Goal: Task Accomplishment & Management: Manage account settings

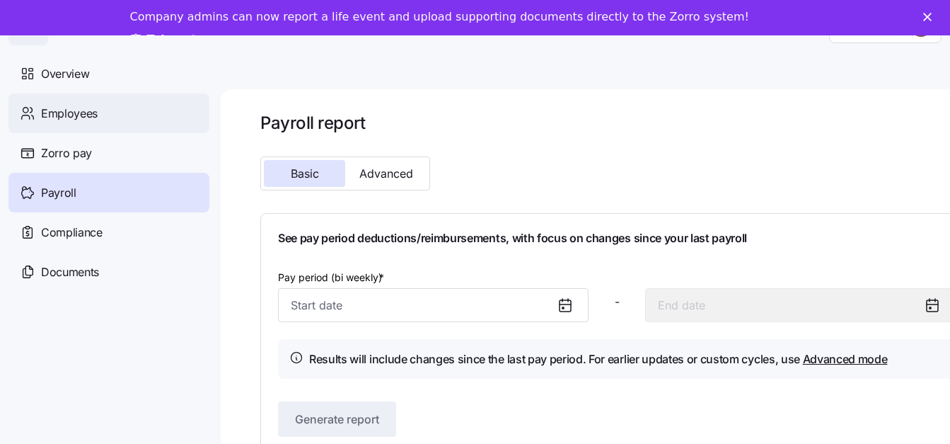
click at [81, 123] on div "Employees" at bounding box center [108, 113] width 201 height 40
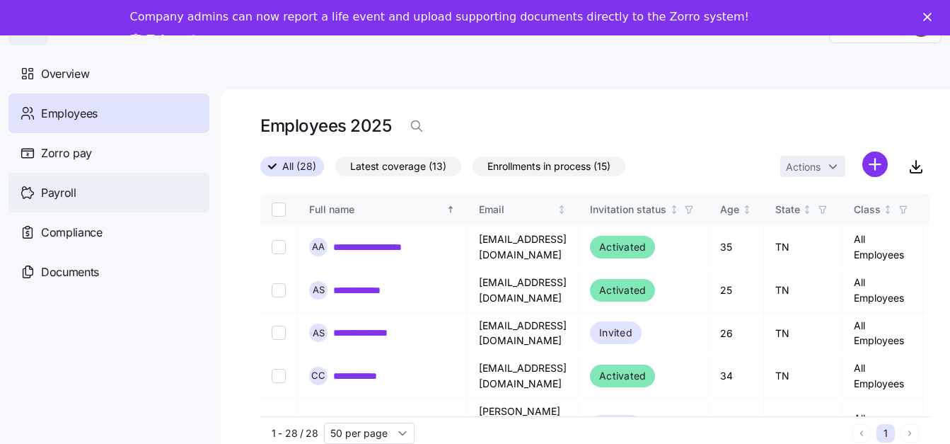
click at [57, 189] on span "Payroll" at bounding box center [58, 193] width 35 height 18
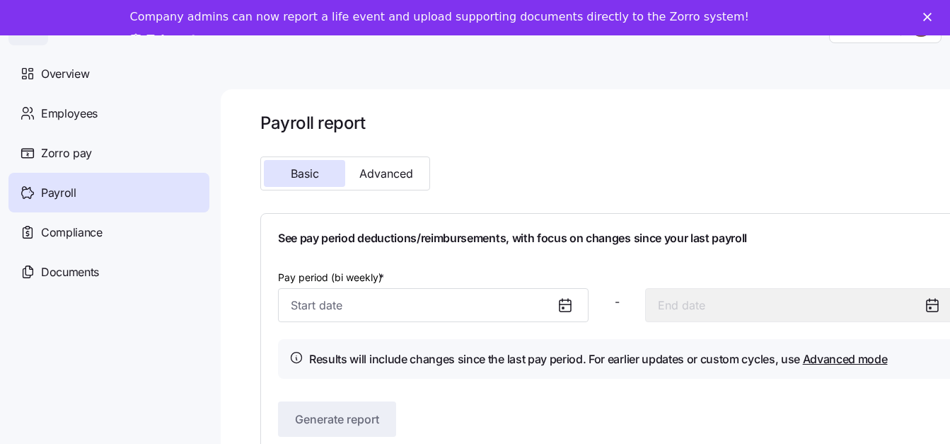
click at [565, 304] on icon at bounding box center [565, 304] width 11 height 0
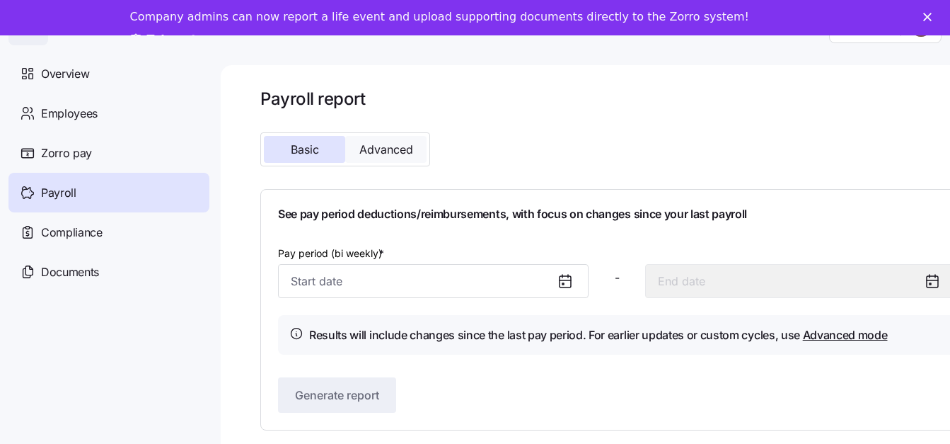
scroll to position [46, 0]
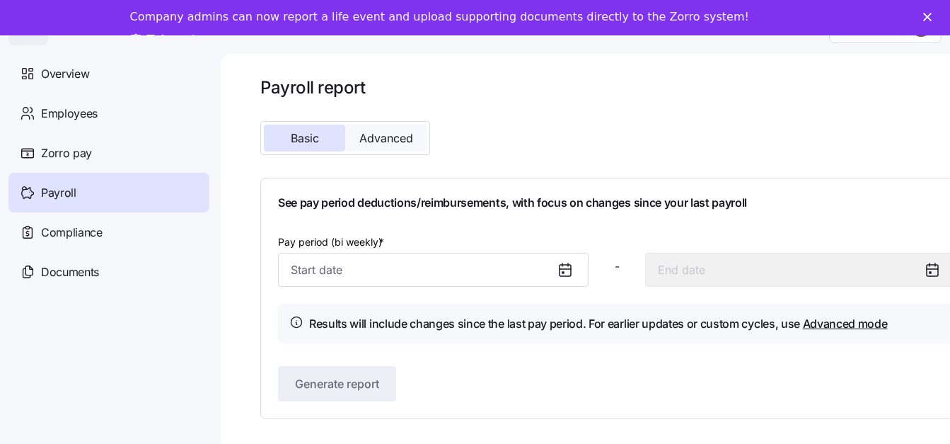
click at [392, 132] on span "Advanced" at bounding box center [386, 137] width 54 height 11
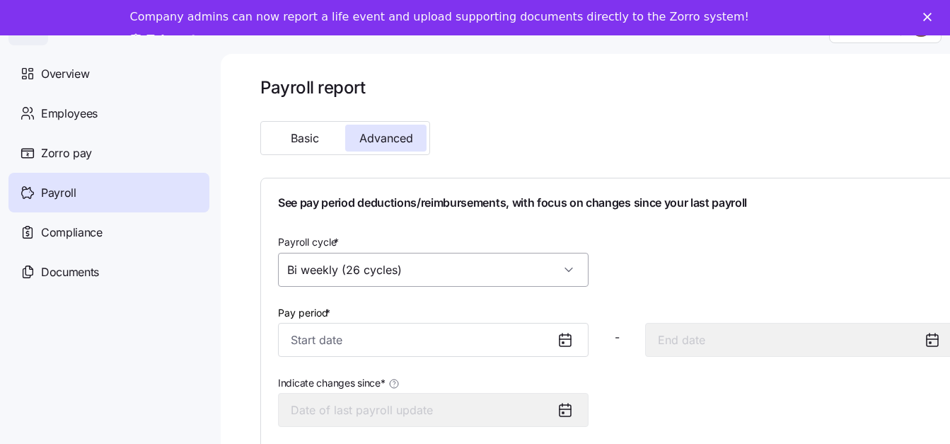
click at [555, 260] on input "Bi weekly (26 cycles)" at bounding box center [433, 270] width 311 height 34
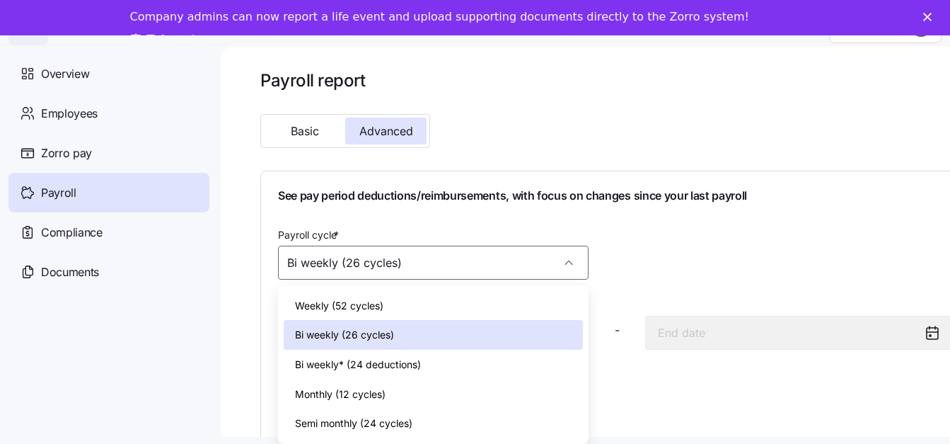
drag, startPoint x: 422, startPoint y: 330, endPoint x: 443, endPoint y: 330, distance: 21.2
click at [421, 330] on div "Bi weekly (26 cycles)" at bounding box center [433, 335] width 299 height 30
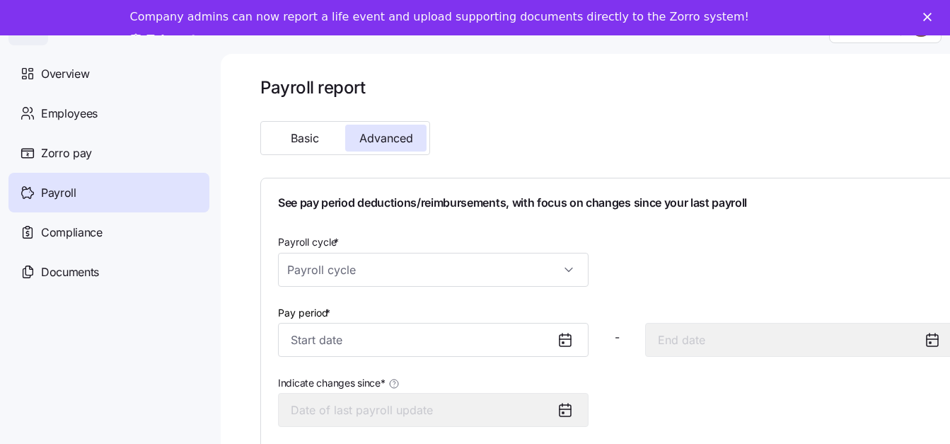
click at [560, 335] on icon at bounding box center [565, 340] width 11 height 11
click at [565, 329] on div "Pay period *" at bounding box center [433, 330] width 311 height 54
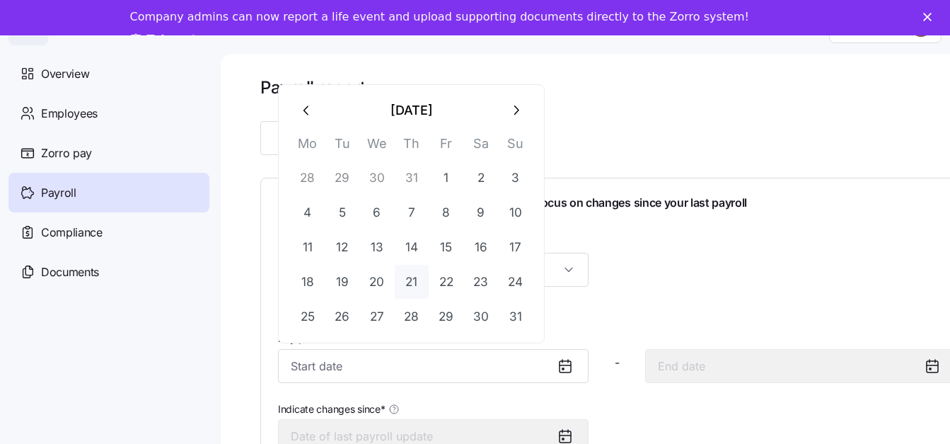
drag, startPoint x: 419, startPoint y: 355, endPoint x: 394, endPoint y: 260, distance: 98.0
click at [418, 355] on input "Pay period *" at bounding box center [433, 366] width 311 height 34
drag, startPoint x: 625, startPoint y: 253, endPoint x: 586, endPoint y: 253, distance: 39.6
click at [623, 251] on div "Payroll cycle * Payroll cycle is required" at bounding box center [616, 272] width 689 height 91
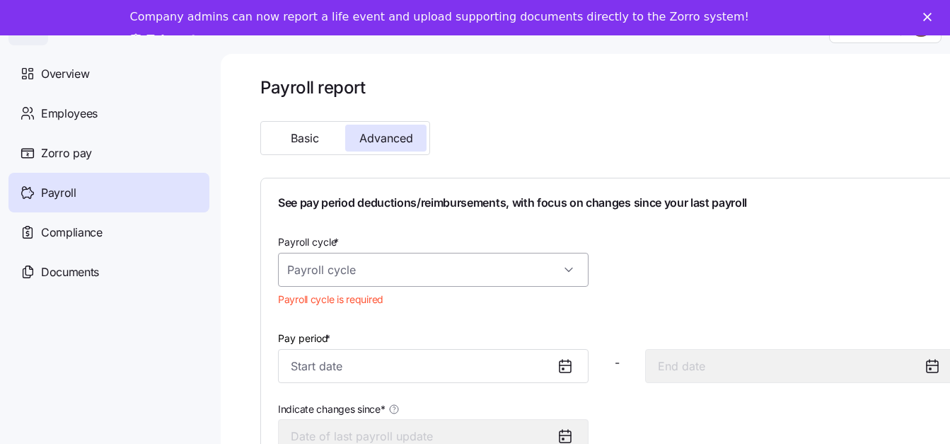
click at [564, 255] on input "Payroll cycle *" at bounding box center [433, 270] width 311 height 34
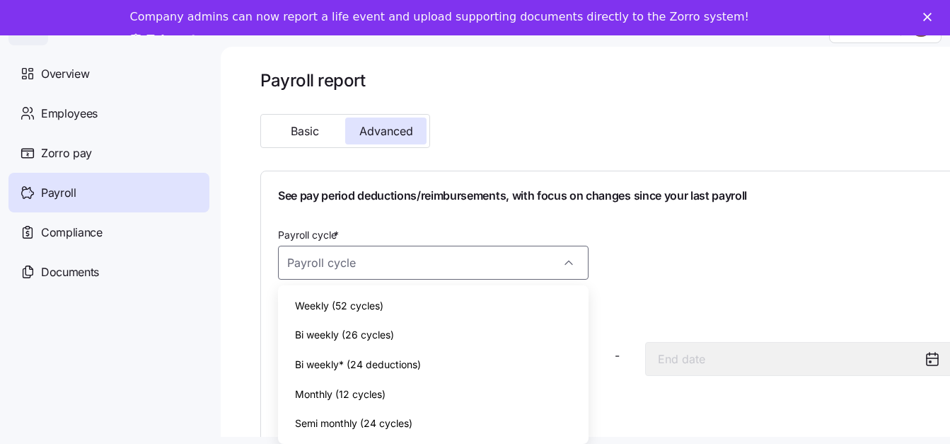
click at [378, 320] on div "Bi weekly (26 cycles)" at bounding box center [433, 335] width 299 height 30
type input "Bi weekly (26 cycles)"
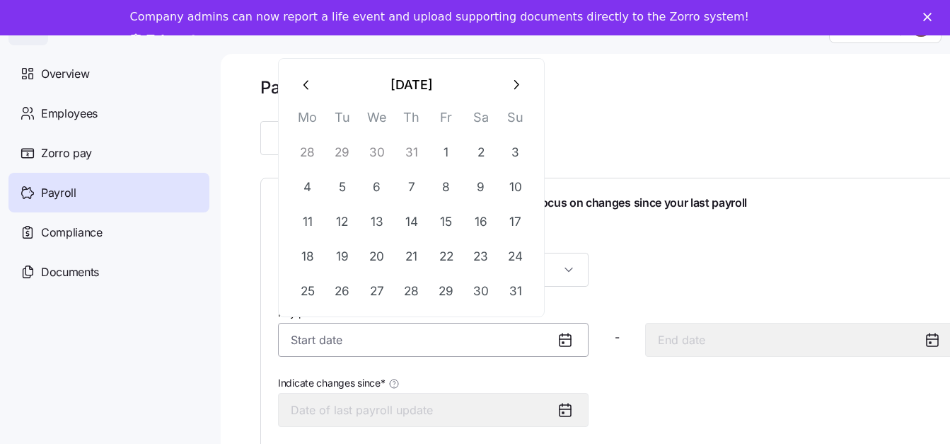
click at [468, 325] on input "Pay period *" at bounding box center [433, 340] width 311 height 34
click at [349, 207] on button "12" at bounding box center [342, 221] width 34 height 34
type input "[DATE]"
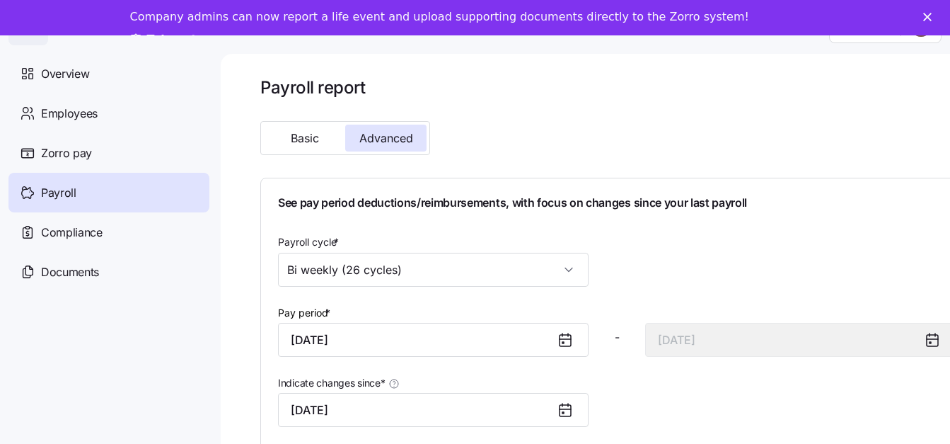
click at [640, 262] on div "Payroll cycle * Bi weekly (26 cycles)" at bounding box center [616, 259] width 689 height 65
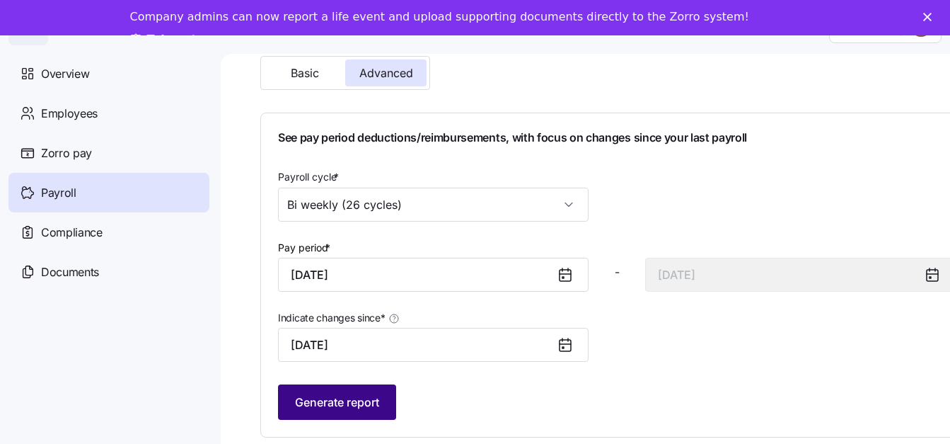
click at [352, 398] on span "Generate report" at bounding box center [337, 401] width 84 height 17
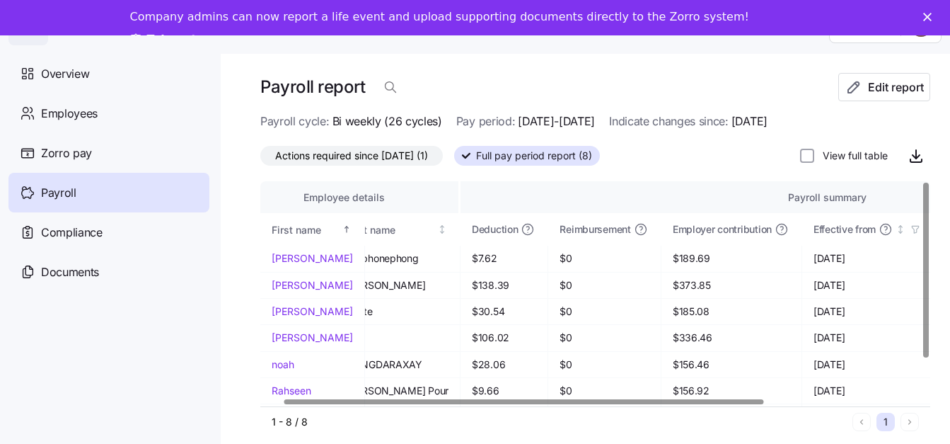
scroll to position [0, 31]
click at [468, 399] on div at bounding box center [524, 401] width 480 height 5
click at [922, 147] on icon "button" at bounding box center [916, 155] width 17 height 17
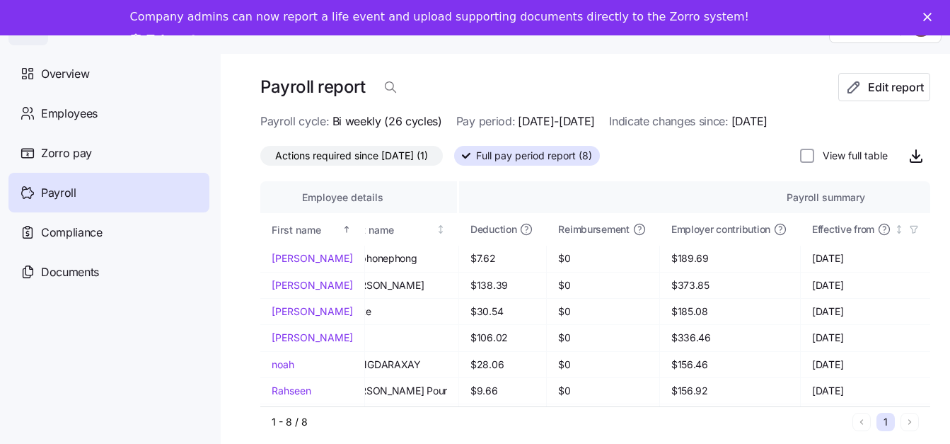
click at [577, 73] on div "Payroll report" at bounding box center [549, 87] width 578 height 28
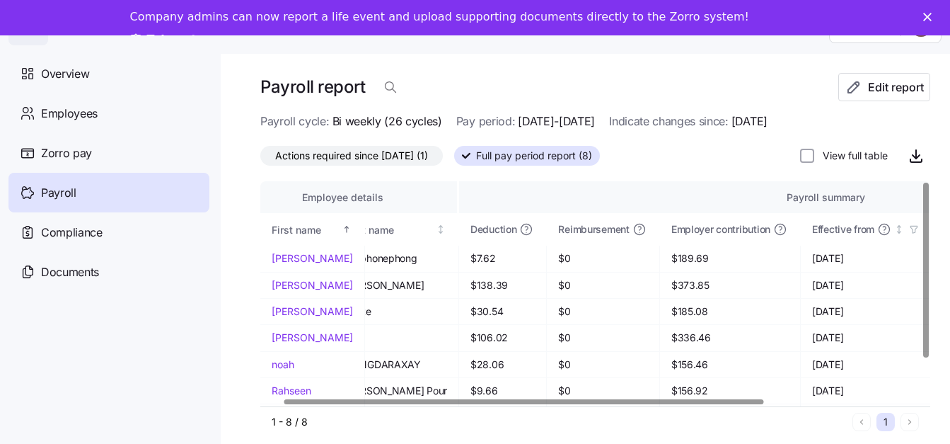
drag, startPoint x: 493, startPoint y: 57, endPoint x: 491, endPoint y: 77, distance: 19.9
click at [494, 58] on div "Payroll report Edit report Payroll cycle: Bi weekly (26 cycles) Pay period: [DA…" at bounding box center [585, 249] width 729 height 390
click at [299, 251] on link "[PERSON_NAME]" at bounding box center [312, 258] width 81 height 14
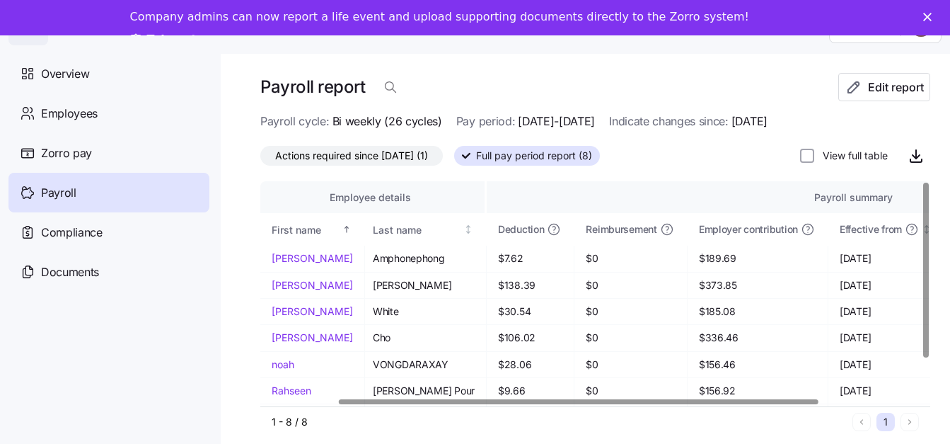
scroll to position [0, 0]
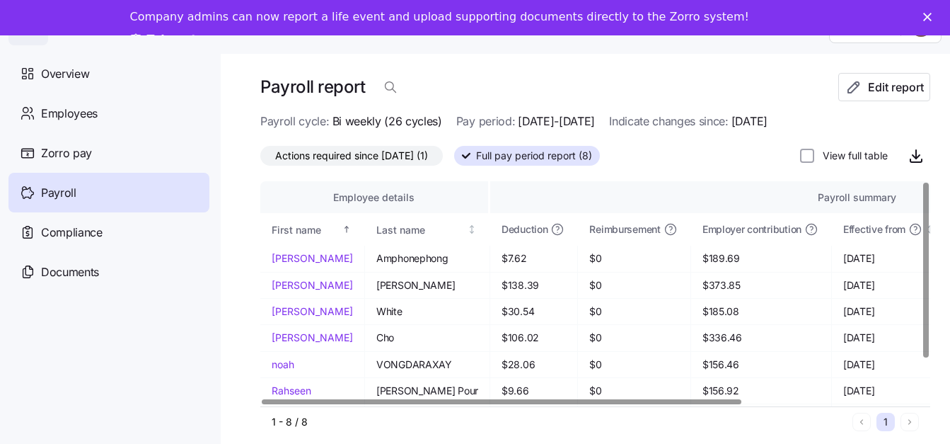
click at [291, 404] on div at bounding box center [502, 401] width 480 height 5
click at [123, 108] on div "Employees" at bounding box center [108, 113] width 201 height 40
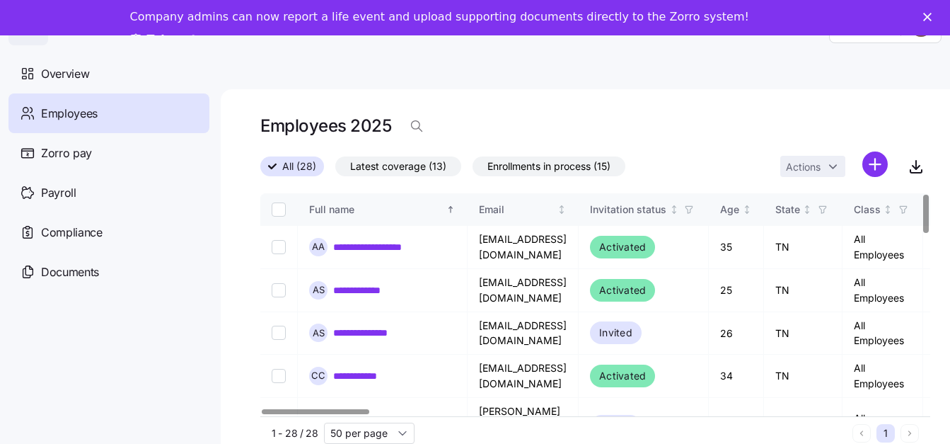
click at [333, 409] on div at bounding box center [316, 411] width 108 height 5
click at [370, 247] on link "**********" at bounding box center [390, 247] width 114 height 14
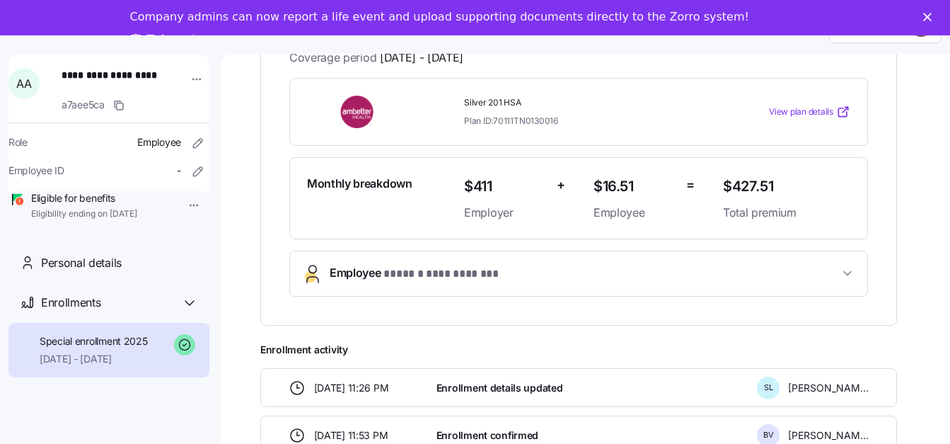
scroll to position [237, 0]
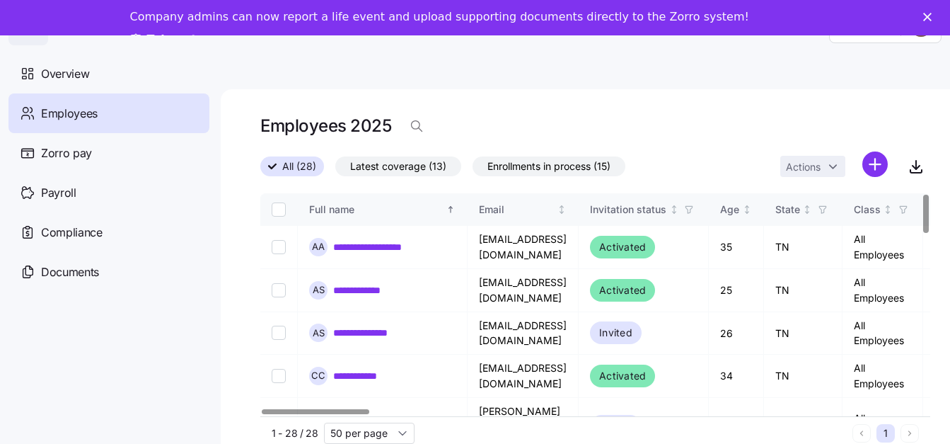
click at [429, 166] on span "Latest coverage (13)" at bounding box center [398, 166] width 96 height 18
click at [335, 170] on input "Latest coverage (13)" at bounding box center [335, 170] width 0 height 0
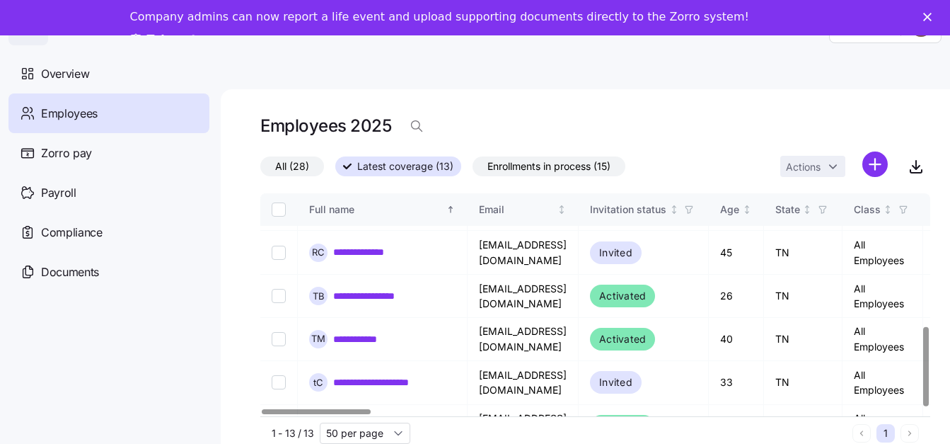
scroll to position [371, 0]
drag, startPoint x: 348, startPoint y: 408, endPoint x: 415, endPoint y: 410, distance: 67.2
click at [415, 410] on td "**********" at bounding box center [383, 425] width 170 height 42
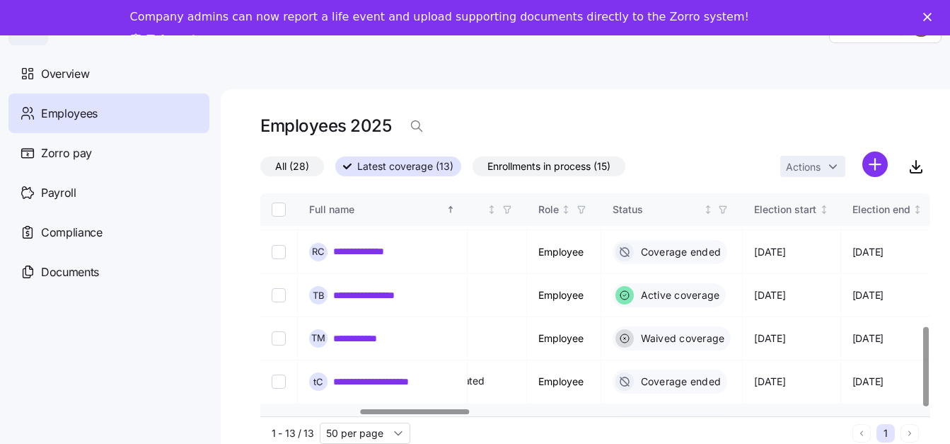
scroll to position [371, 627]
click at [444, 413] on div at bounding box center [415, 411] width 109 height 5
click at [284, 168] on span "All (28)" at bounding box center [292, 166] width 34 height 18
click at [260, 170] on input "All (28)" at bounding box center [260, 170] width 0 height 0
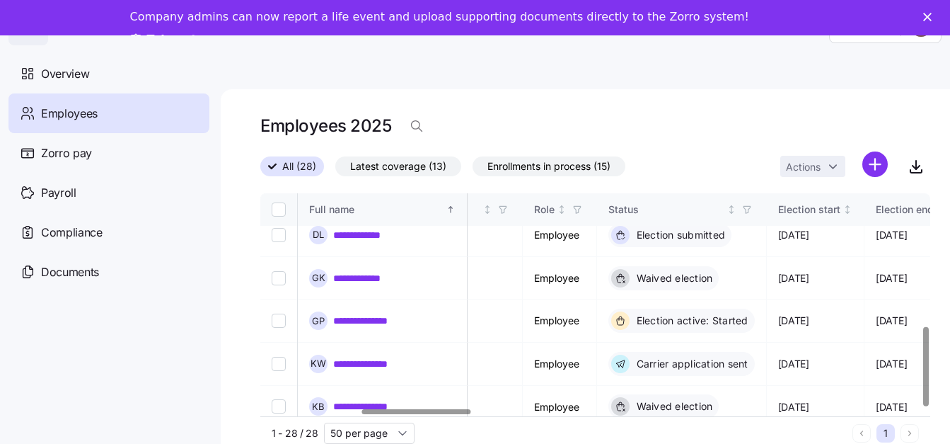
scroll to position [971, 627]
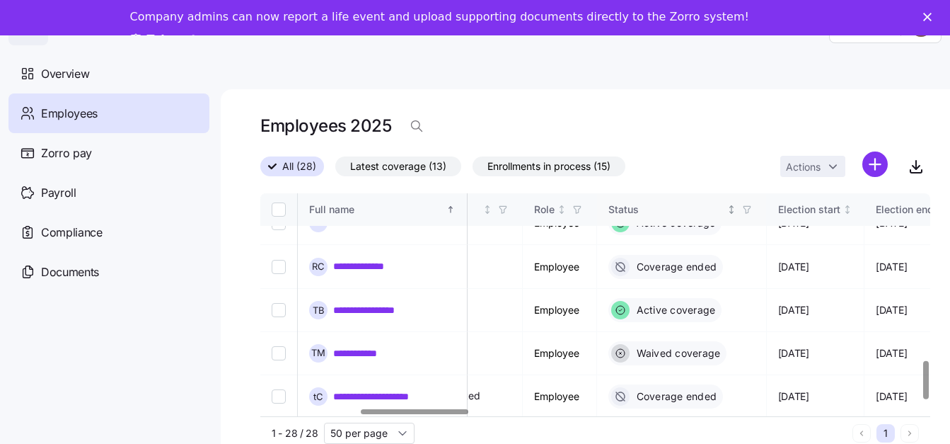
click at [724, 208] on div "Status" at bounding box center [666, 210] width 116 height 16
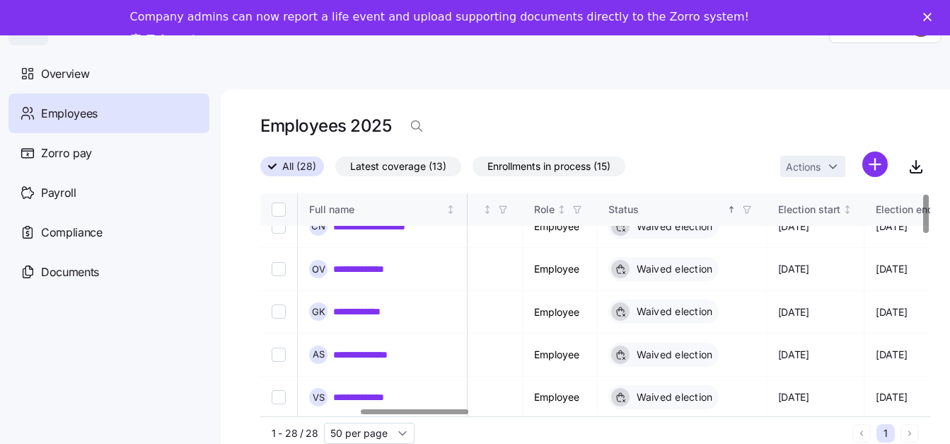
scroll to position [0, 627]
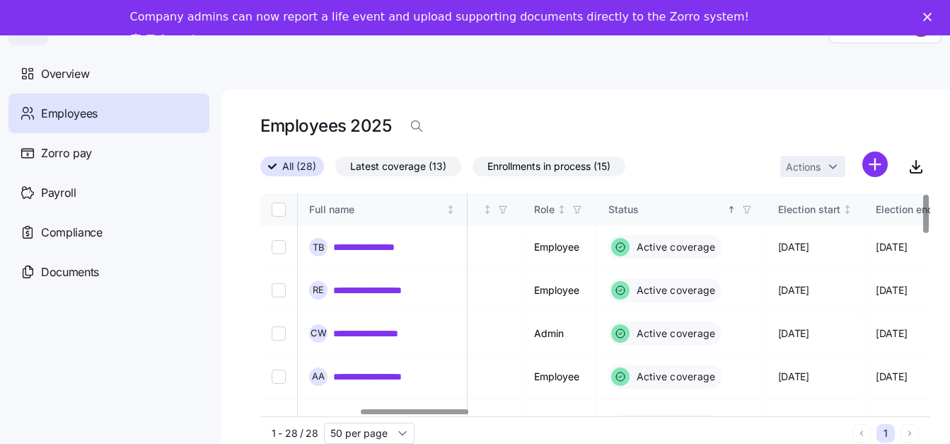
click at [736, 209] on icon "Sorted ascending" at bounding box center [732, 209] width 10 height 10
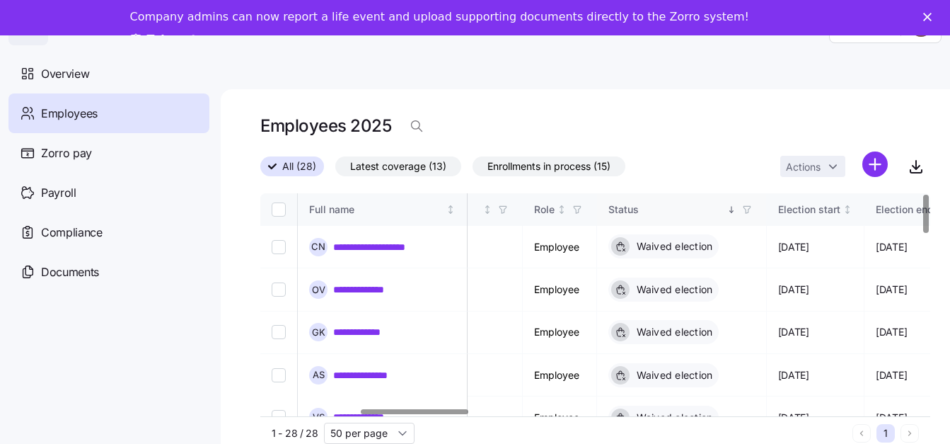
click at [736, 209] on icon "Sorted descending" at bounding box center [732, 209] width 10 height 10
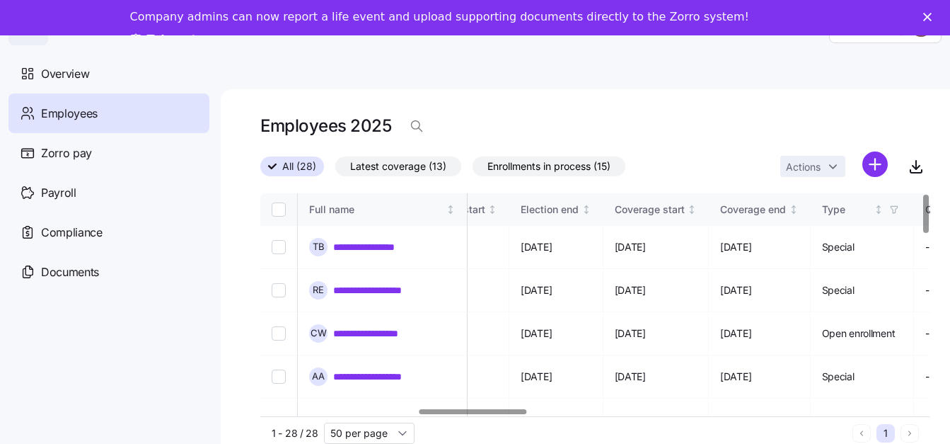
scroll to position [0, 1005]
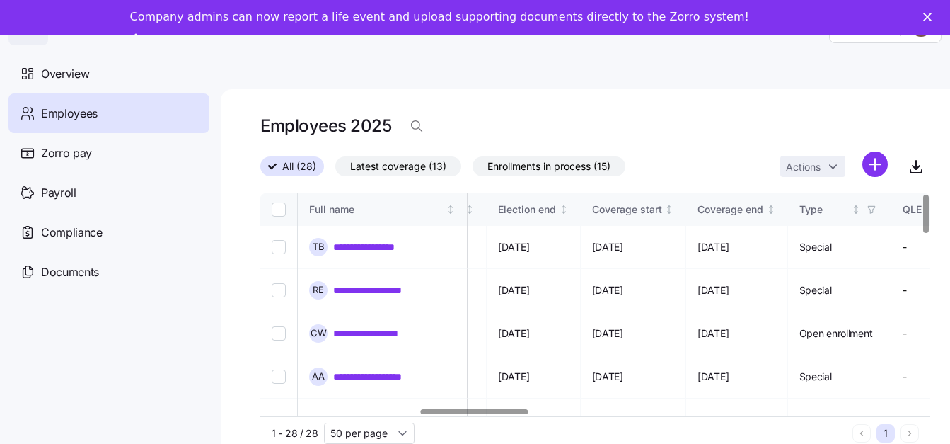
click at [509, 409] on div at bounding box center [475, 411] width 108 height 5
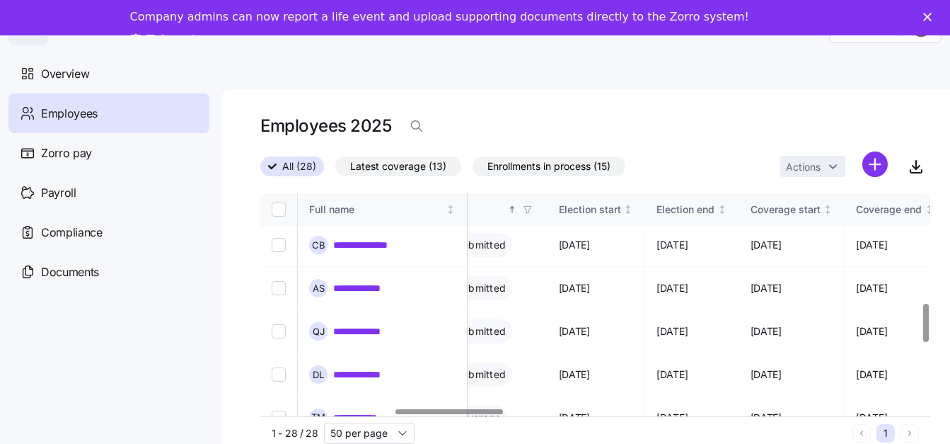
scroll to position [637, 837]
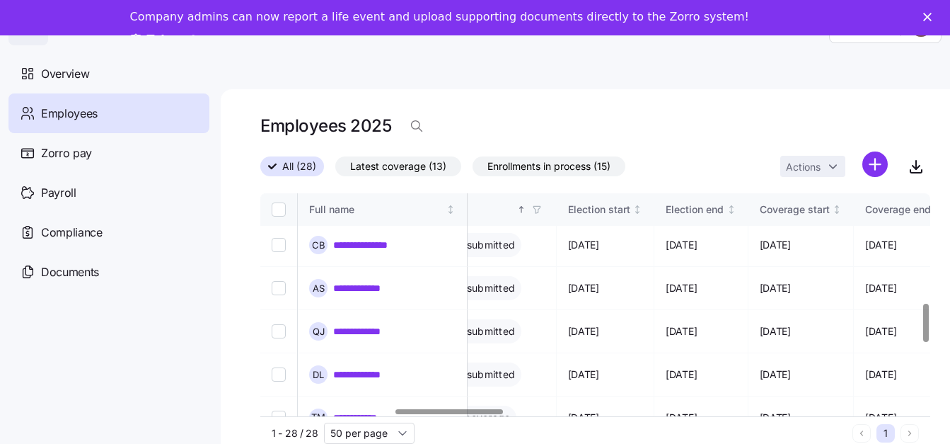
click at [448, 408] on div at bounding box center [590, 411] width 661 height 8
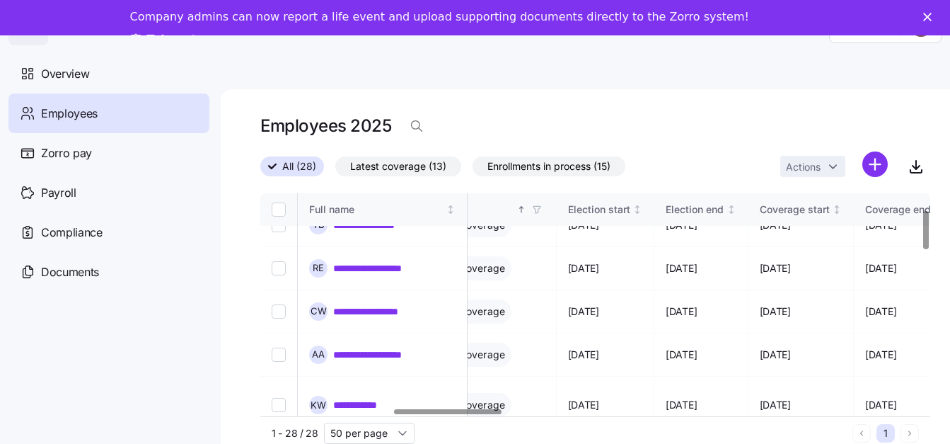
scroll to position [0, 837]
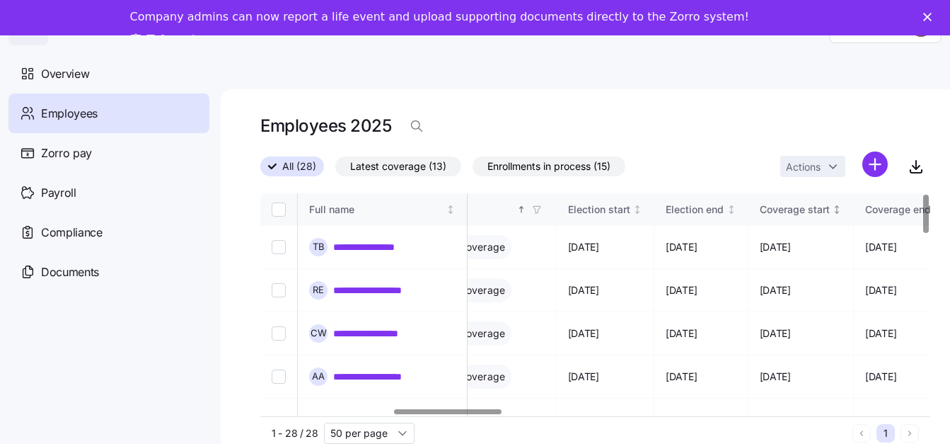
click at [842, 213] on icon "Not sorted" at bounding box center [837, 209] width 10 height 10
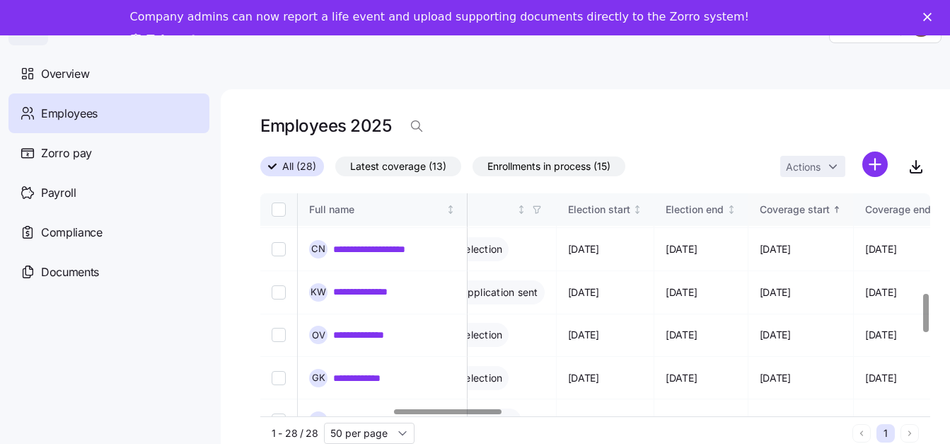
scroll to position [519, 837]
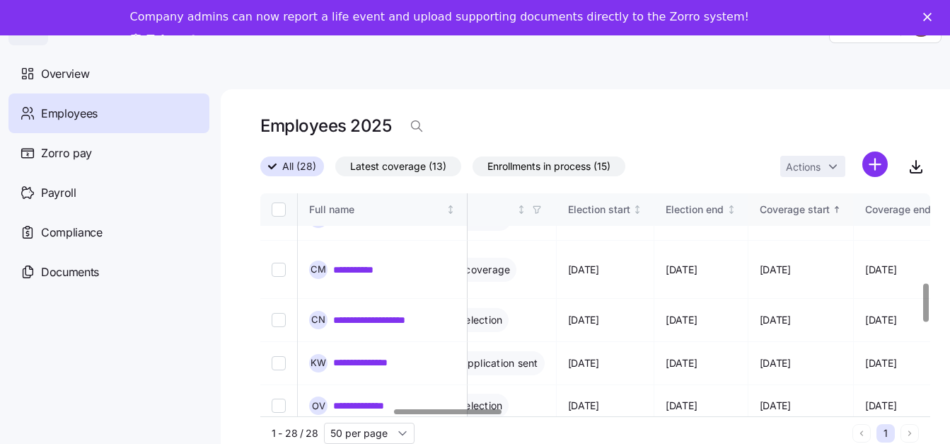
click at [726, 98] on div "**********" at bounding box center [585, 284] width 729 height 390
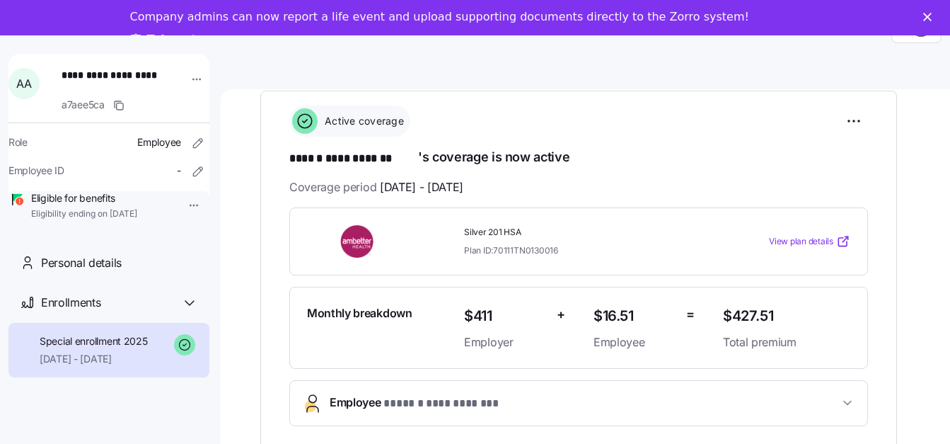
scroll to position [212, 0]
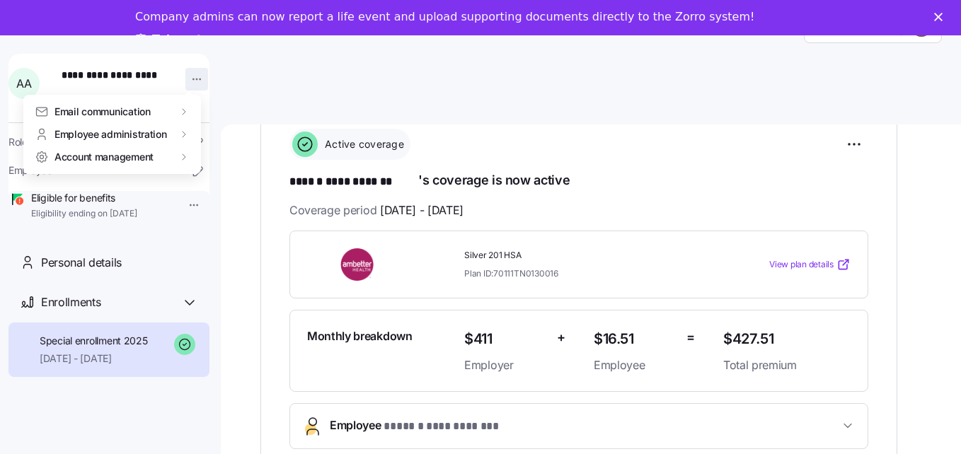
click at [192, 83] on html "**********" at bounding box center [480, 258] width 961 height 516
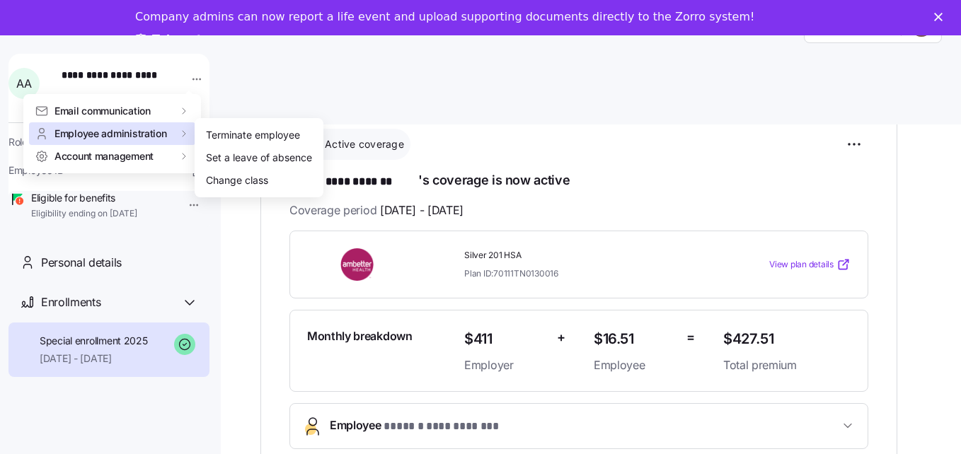
click at [154, 132] on span "Employee administration" at bounding box center [110, 134] width 112 height 14
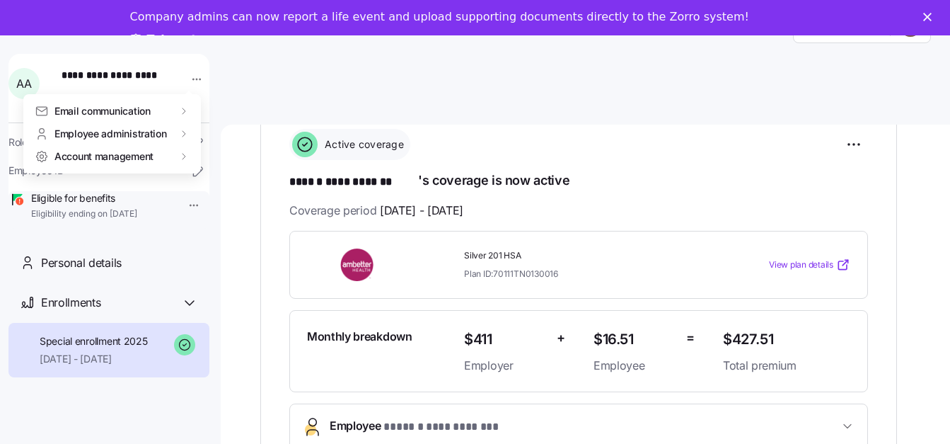
drag, startPoint x: 23, startPoint y: 81, endPoint x: 32, endPoint y: 86, distance: 10.4
click at [32, 86] on html "**********" at bounding box center [475, 253] width 950 height 506
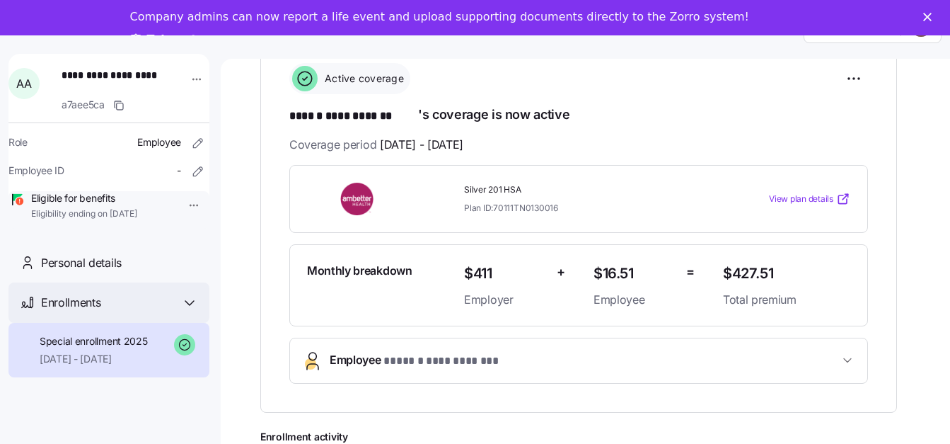
scroll to position [46, 0]
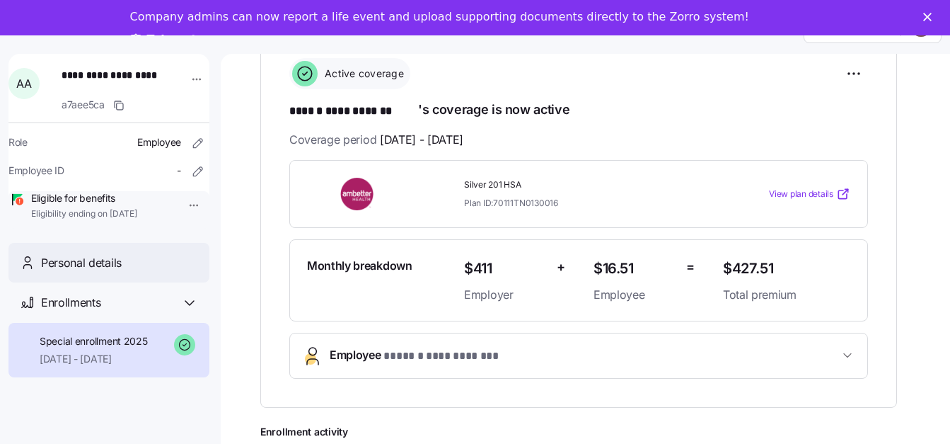
click at [95, 272] on span "Personal details" at bounding box center [81, 263] width 81 height 18
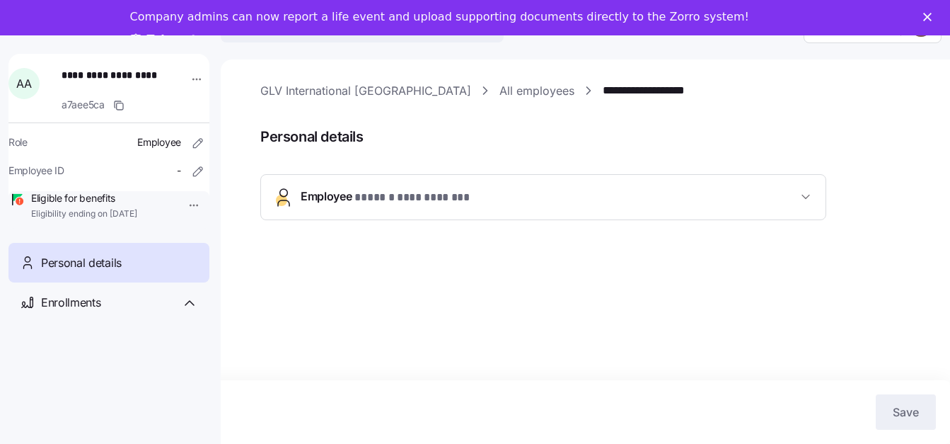
scroll to position [46, 0]
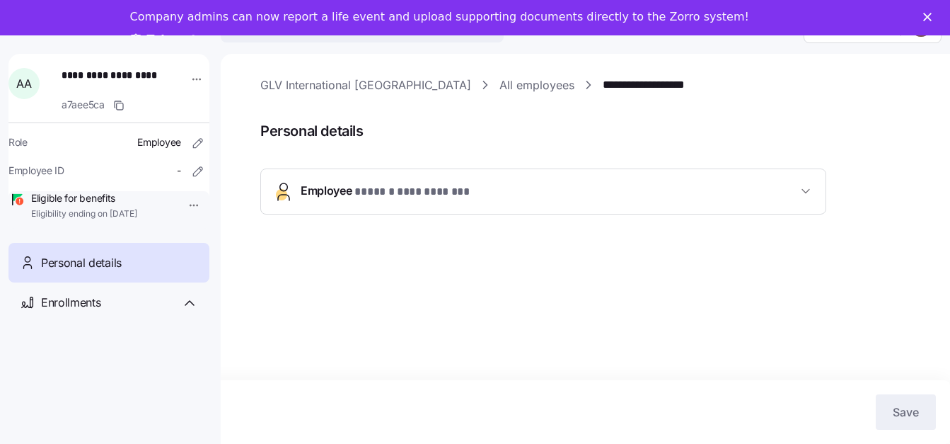
click at [650, 183] on span "**********" at bounding box center [549, 191] width 497 height 19
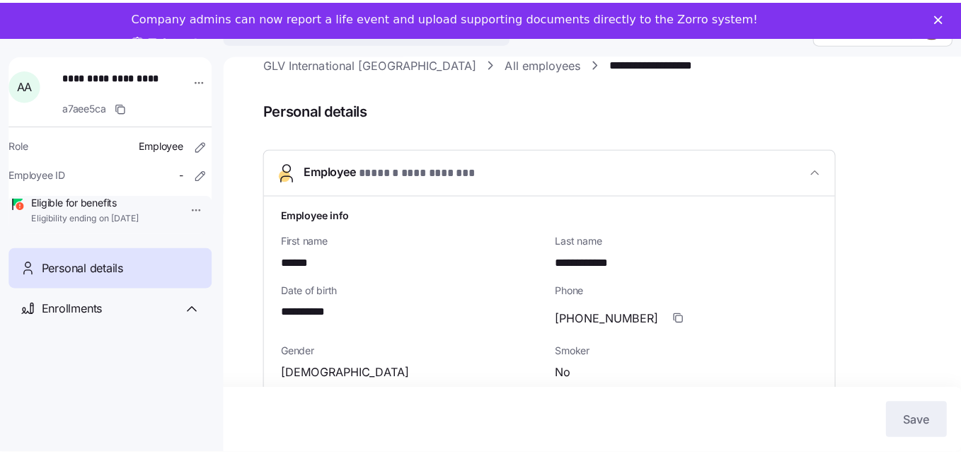
scroll to position [0, 0]
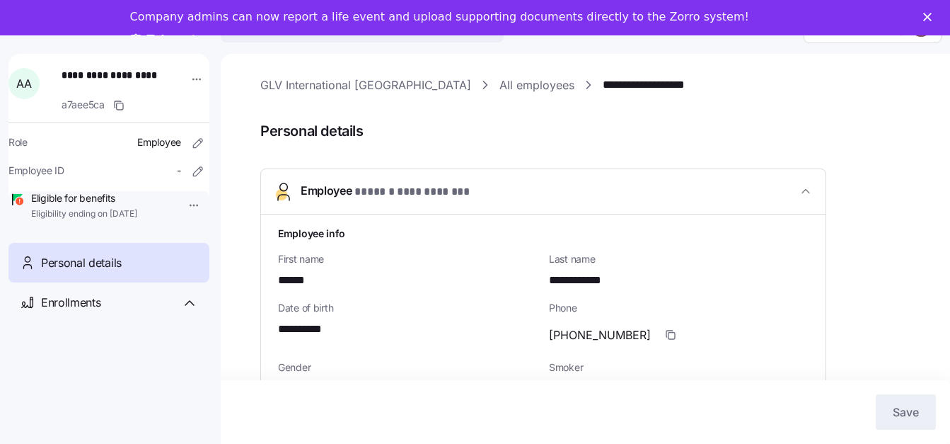
click at [101, 93] on span "**********" at bounding box center [111, 82] width 99 height 29
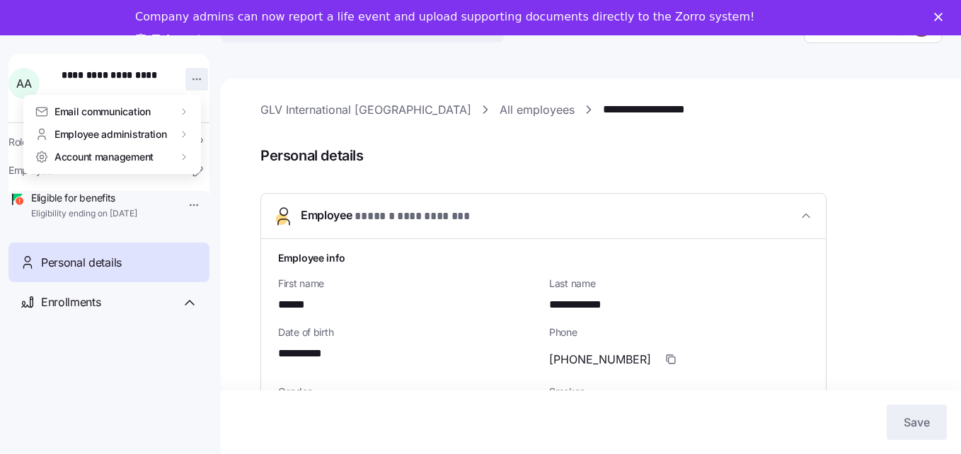
click at [187, 75] on html "**********" at bounding box center [480, 212] width 961 height 516
click at [156, 315] on html "**********" at bounding box center [480, 212] width 961 height 516
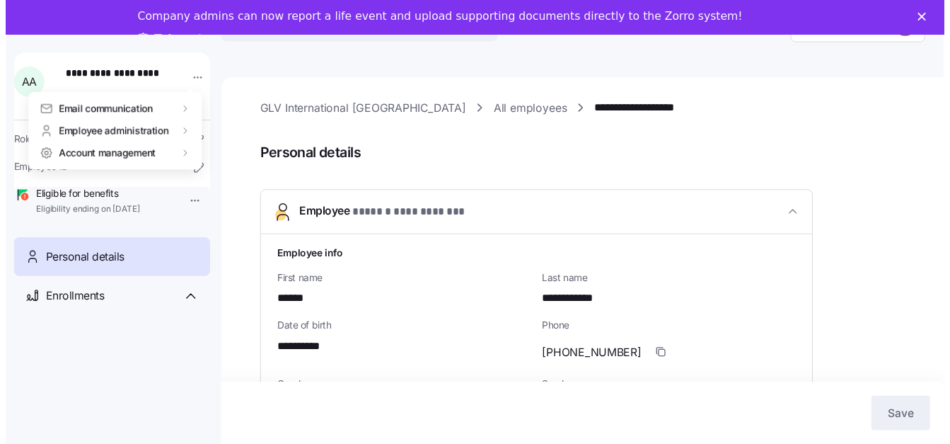
scroll to position [35, 0]
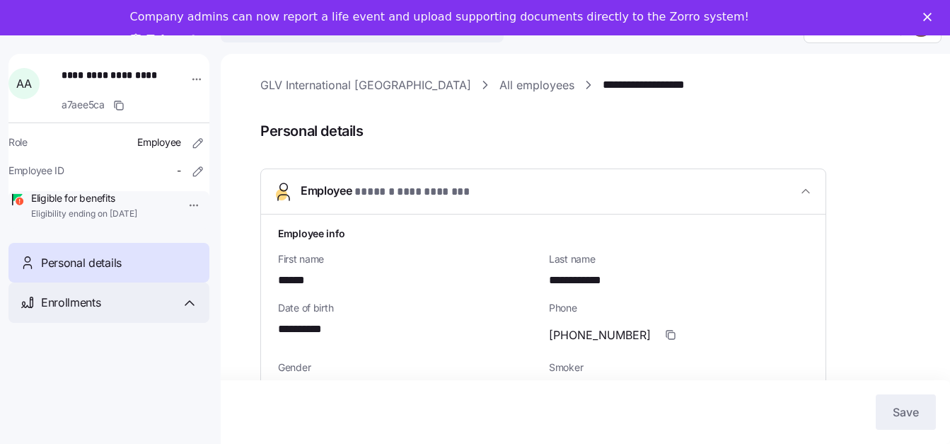
click at [94, 311] on span "Enrollments" at bounding box center [70, 303] width 59 height 18
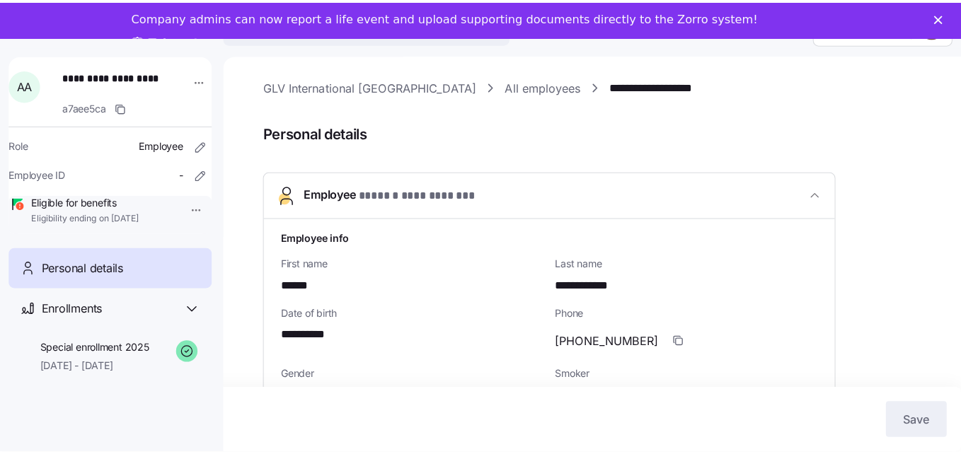
scroll to position [46, 0]
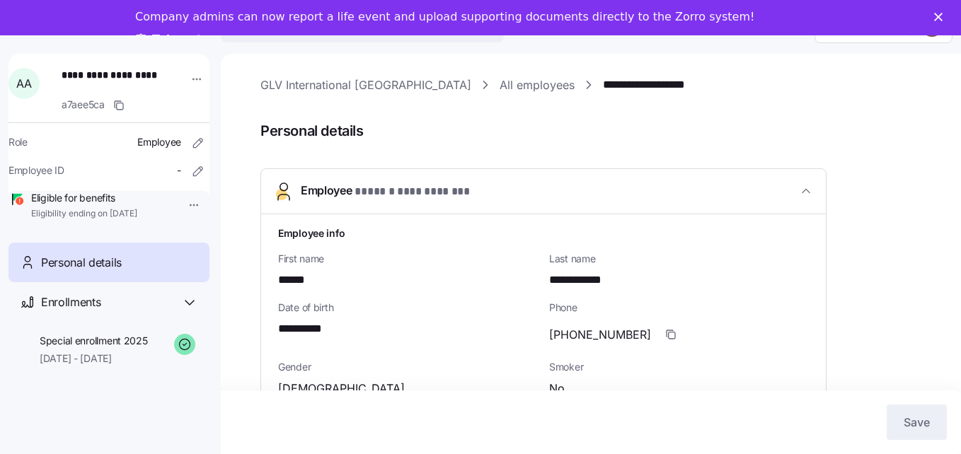
click at [183, 205] on html "**********" at bounding box center [480, 205] width 961 height 481
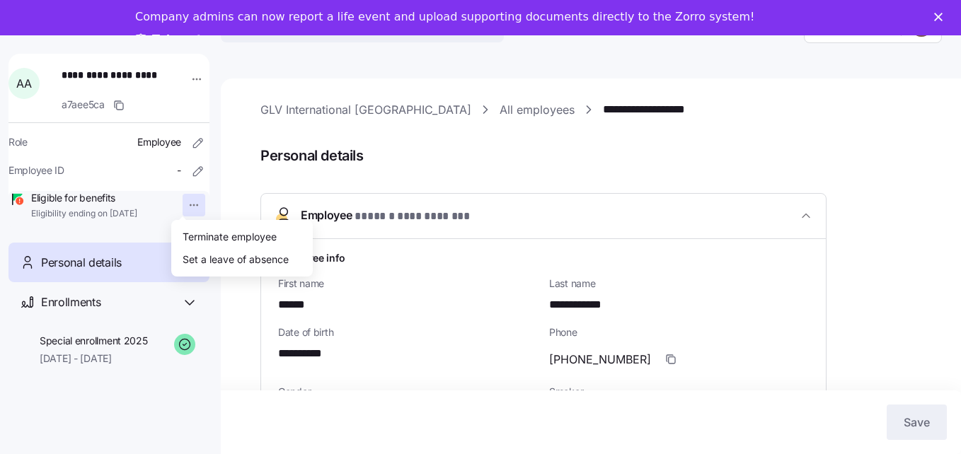
click at [239, 64] on html "**********" at bounding box center [480, 212] width 961 height 516
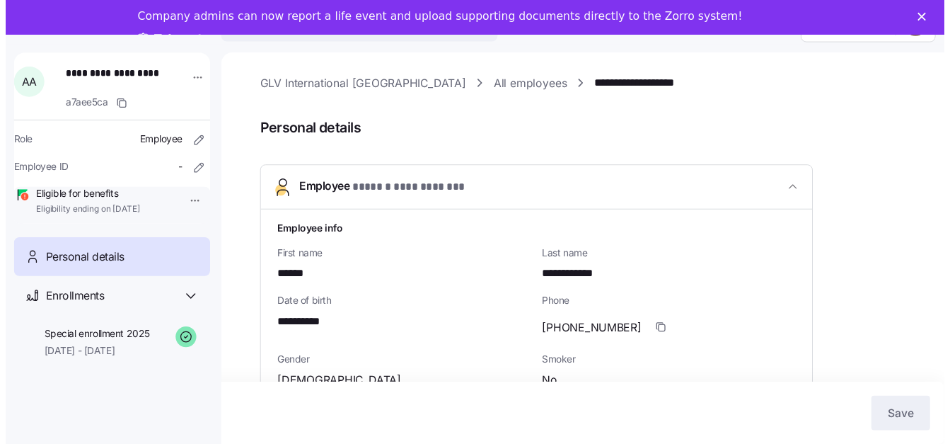
scroll to position [35, 0]
